Goal: Use online tool/utility: Utilize a website feature to perform a specific function

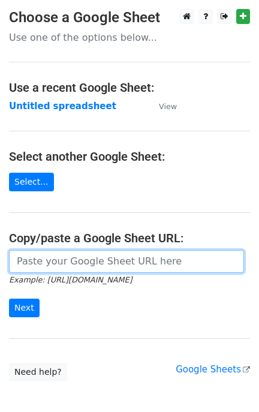
click at [85, 270] on input "url" at bounding box center [126, 261] width 235 height 23
paste input "[URL][DOMAIN_NAME]"
type input "[URL][DOMAIN_NAME]"
click at [9, 299] on input "Next" at bounding box center [24, 308] width 31 height 19
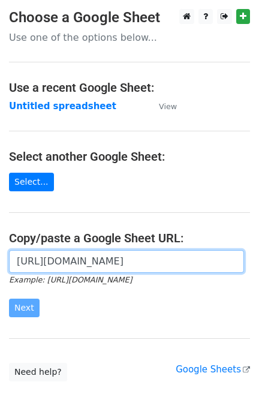
scroll to position [0, 4]
drag, startPoint x: 56, startPoint y: 264, endPoint x: -57, endPoint y: 278, distance: 114.2
click at [0, 278] on html "Choose a Google Sheet Use one of the options below... Use a recent Google Sheet…" at bounding box center [129, 238] width 259 height 477
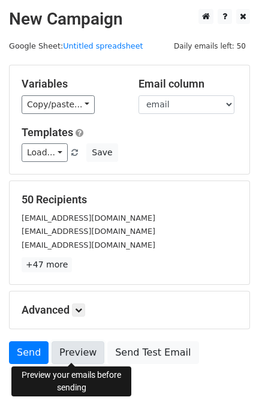
click at [58, 348] on link "Preview" at bounding box center [78, 352] width 53 height 23
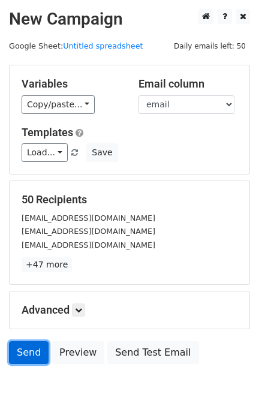
click at [36, 348] on link "Send" at bounding box center [29, 352] width 40 height 23
